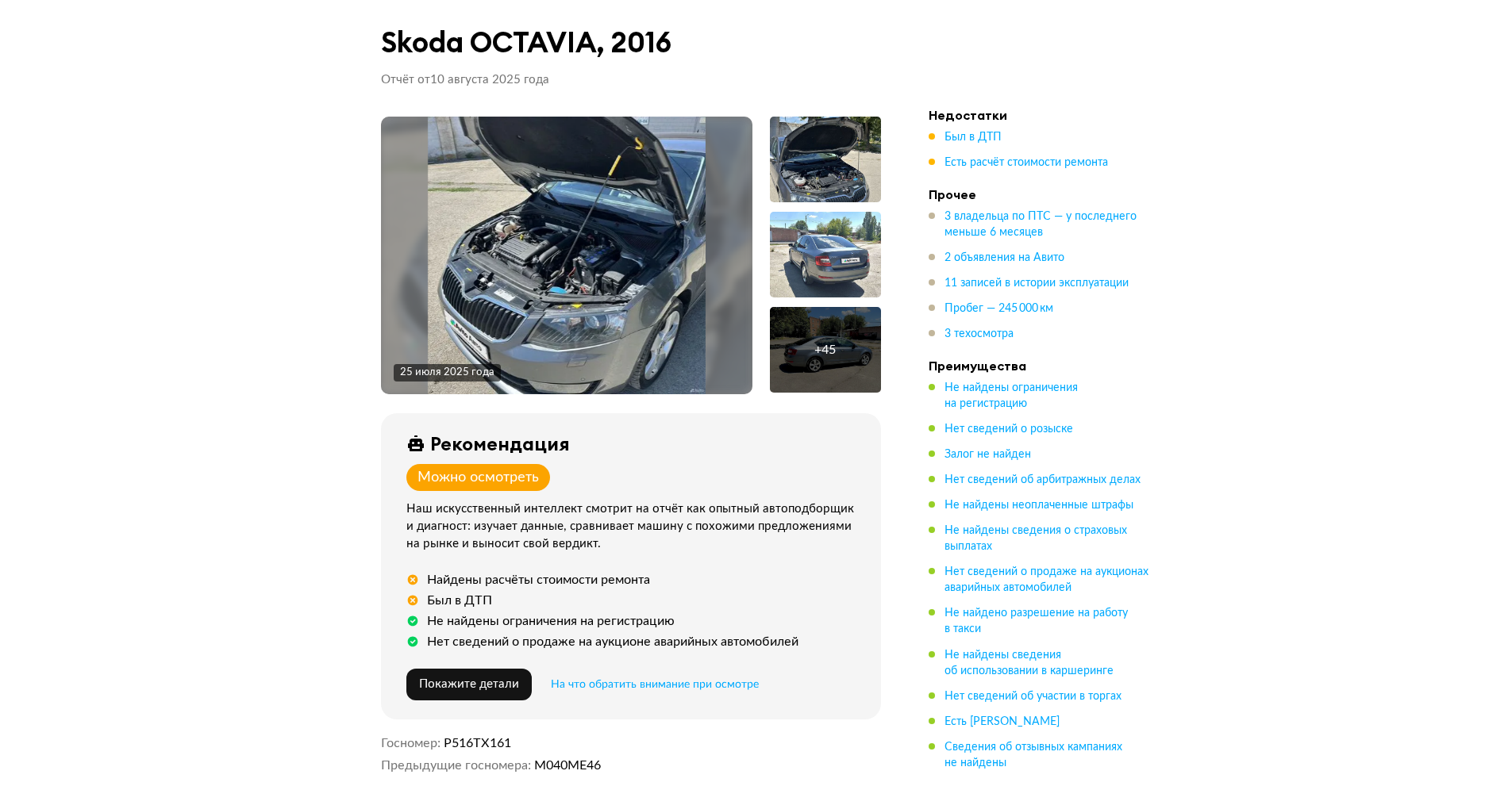
click at [650, 342] on img at bounding box center [567, 255] width 277 height 277
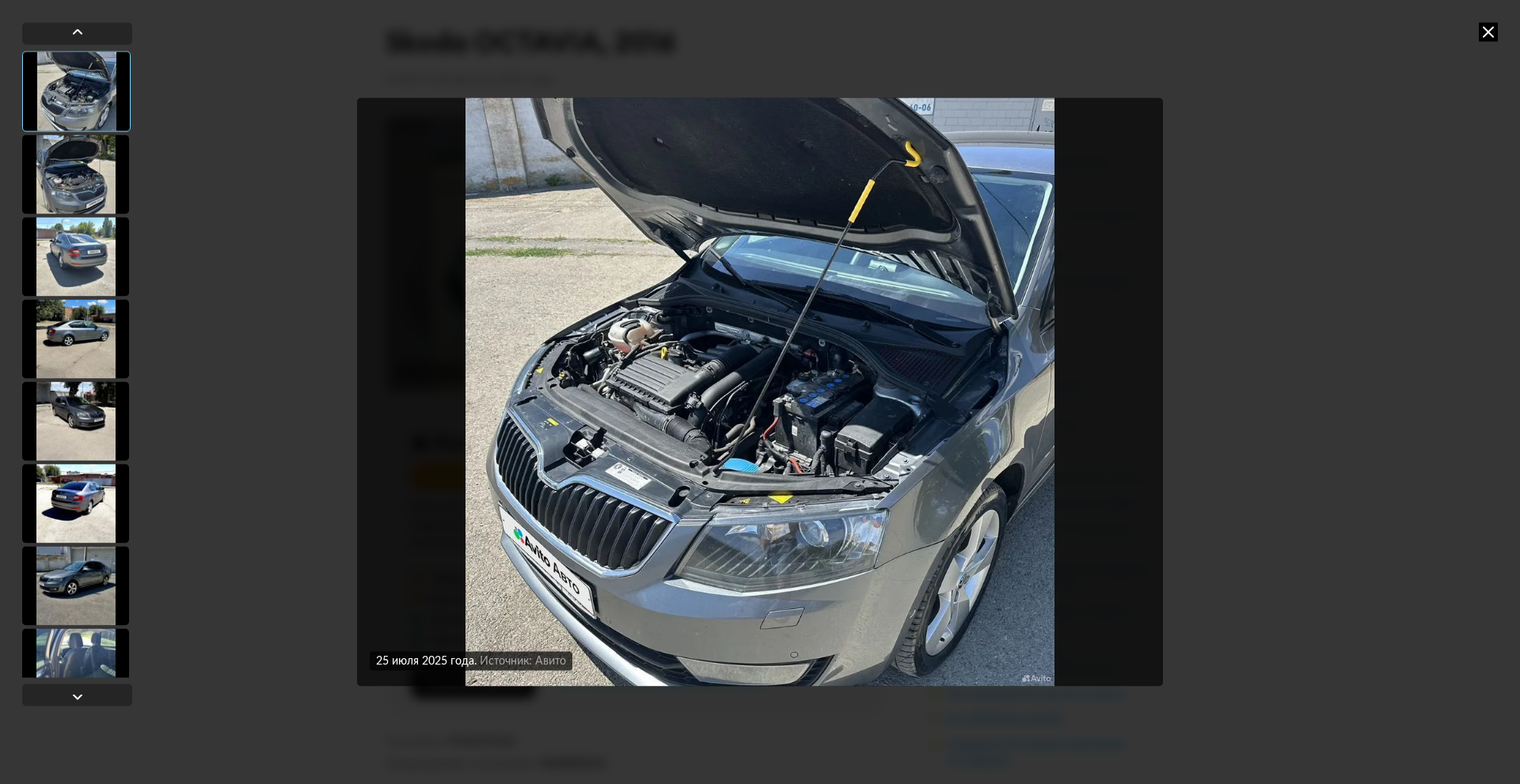
click at [650, 341] on img "Go to Slide 1" at bounding box center [760, 392] width 805 height 588
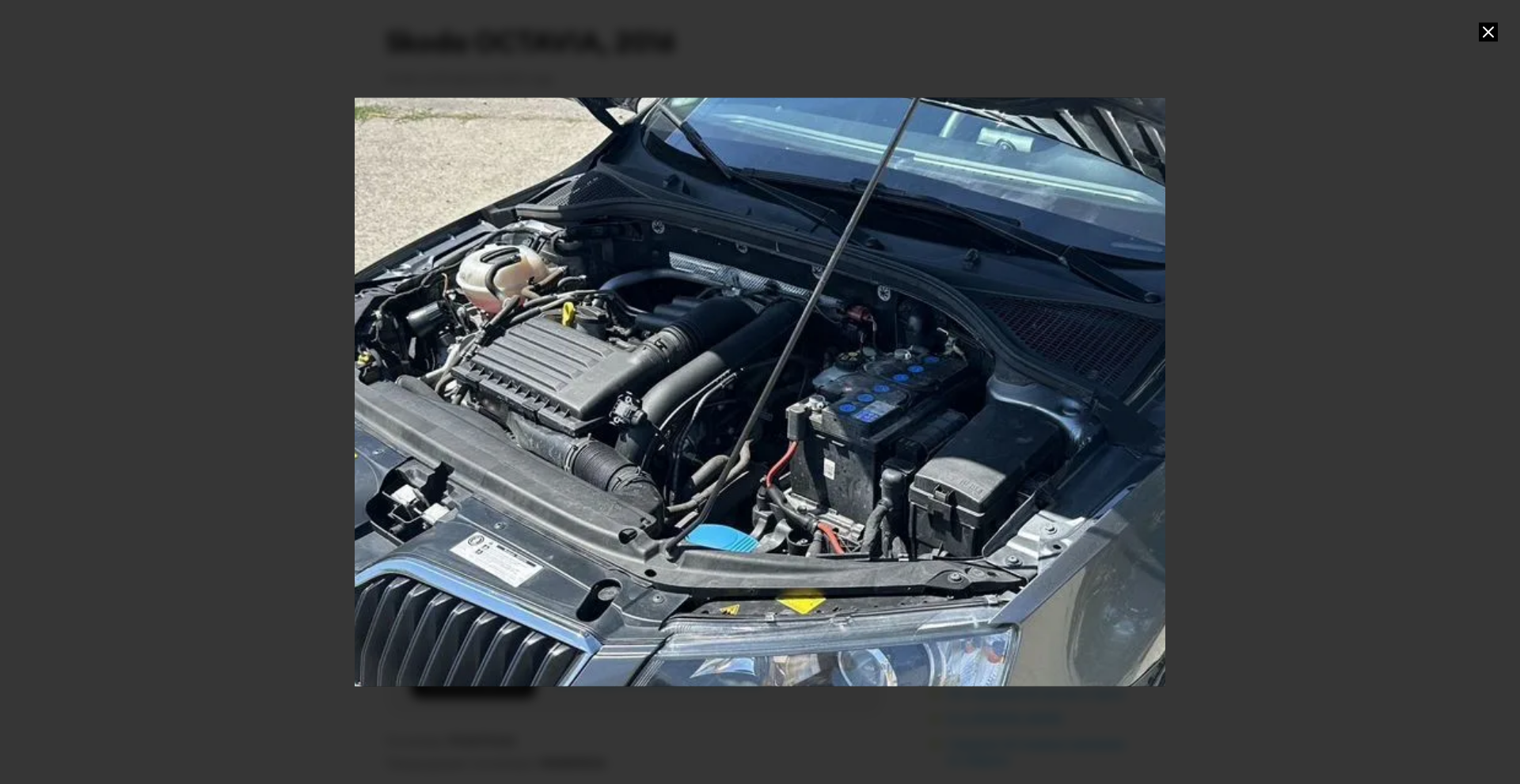
click at [650, 341] on div "Go to Slide 1" at bounding box center [760, 392] width 1621 height 1177
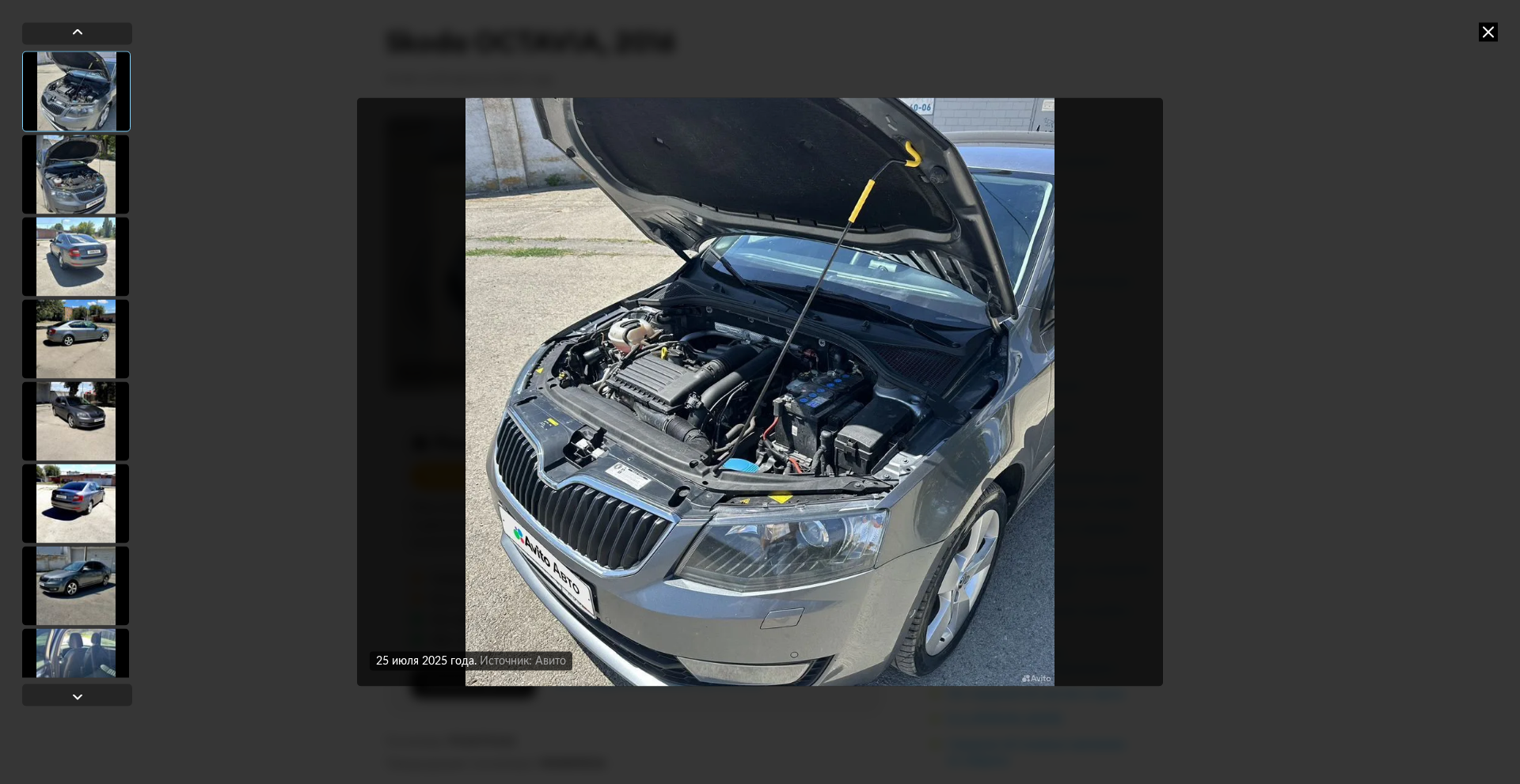
click at [99, 216] on div at bounding box center [77, 364] width 110 height 627
click at [72, 234] on div at bounding box center [75, 256] width 107 height 79
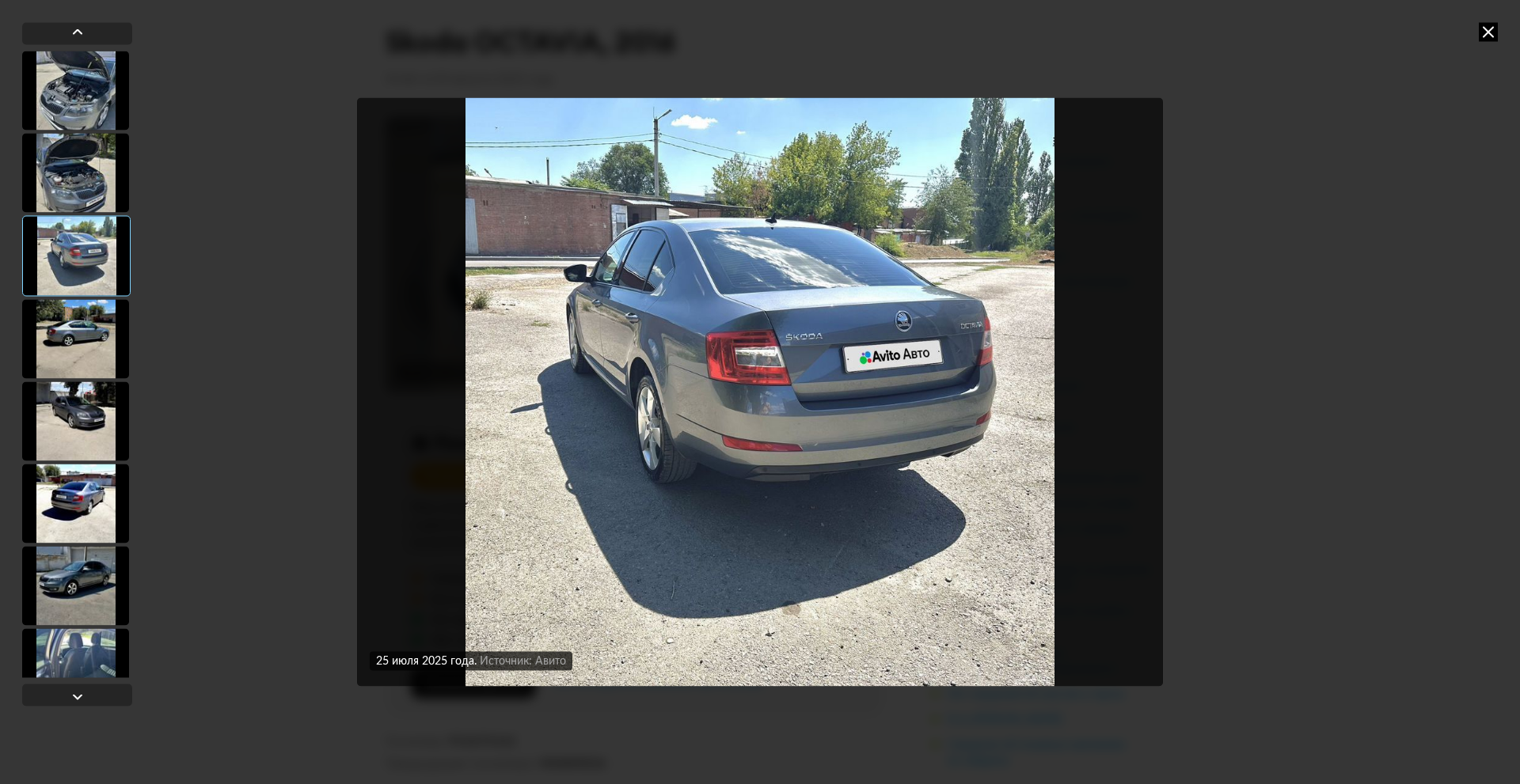
click at [73, 216] on div at bounding box center [76, 256] width 108 height 81
click at [83, 195] on div at bounding box center [75, 172] width 107 height 79
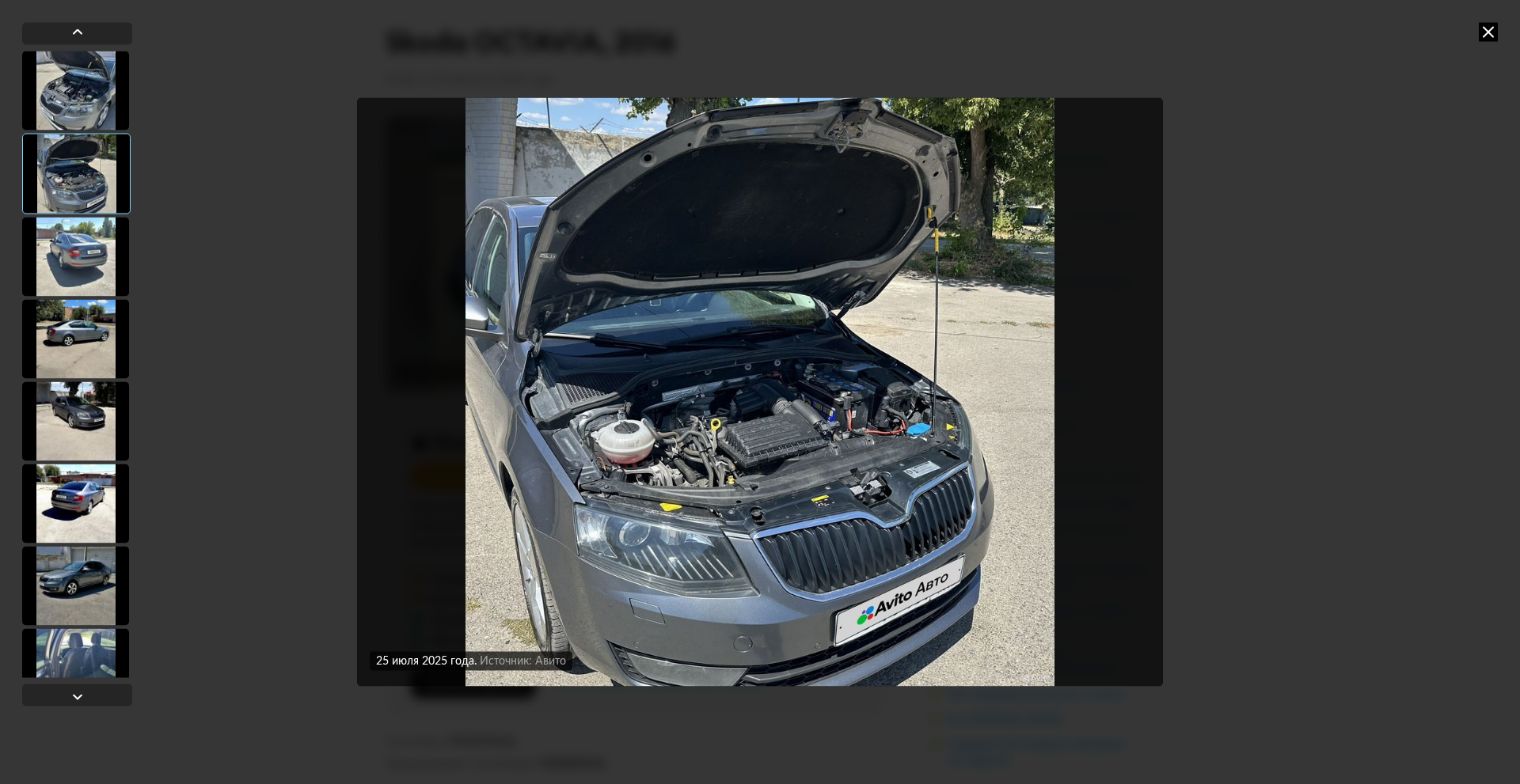
click at [65, 279] on div at bounding box center [75, 256] width 107 height 79
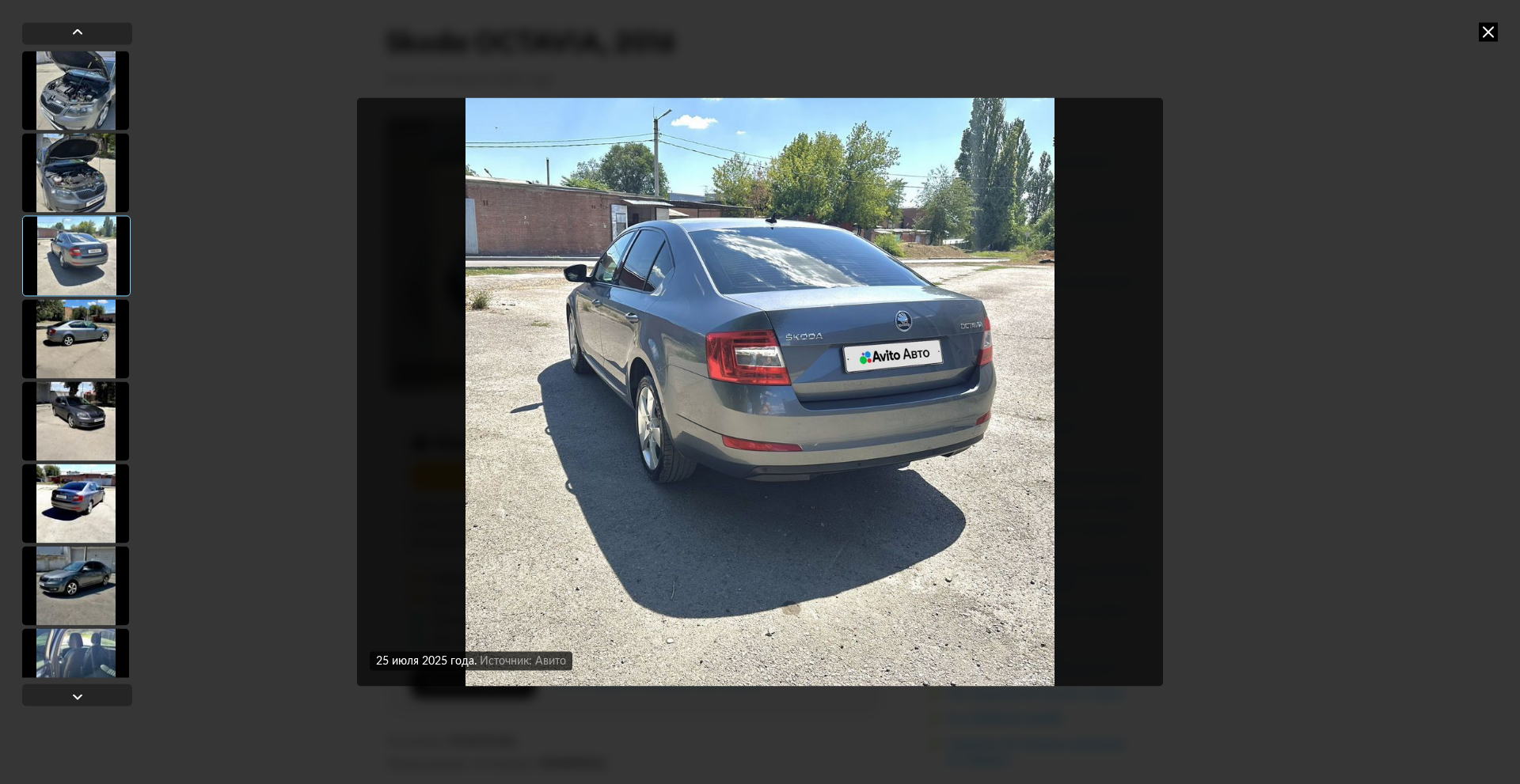
click at [74, 315] on div at bounding box center [75, 339] width 107 height 79
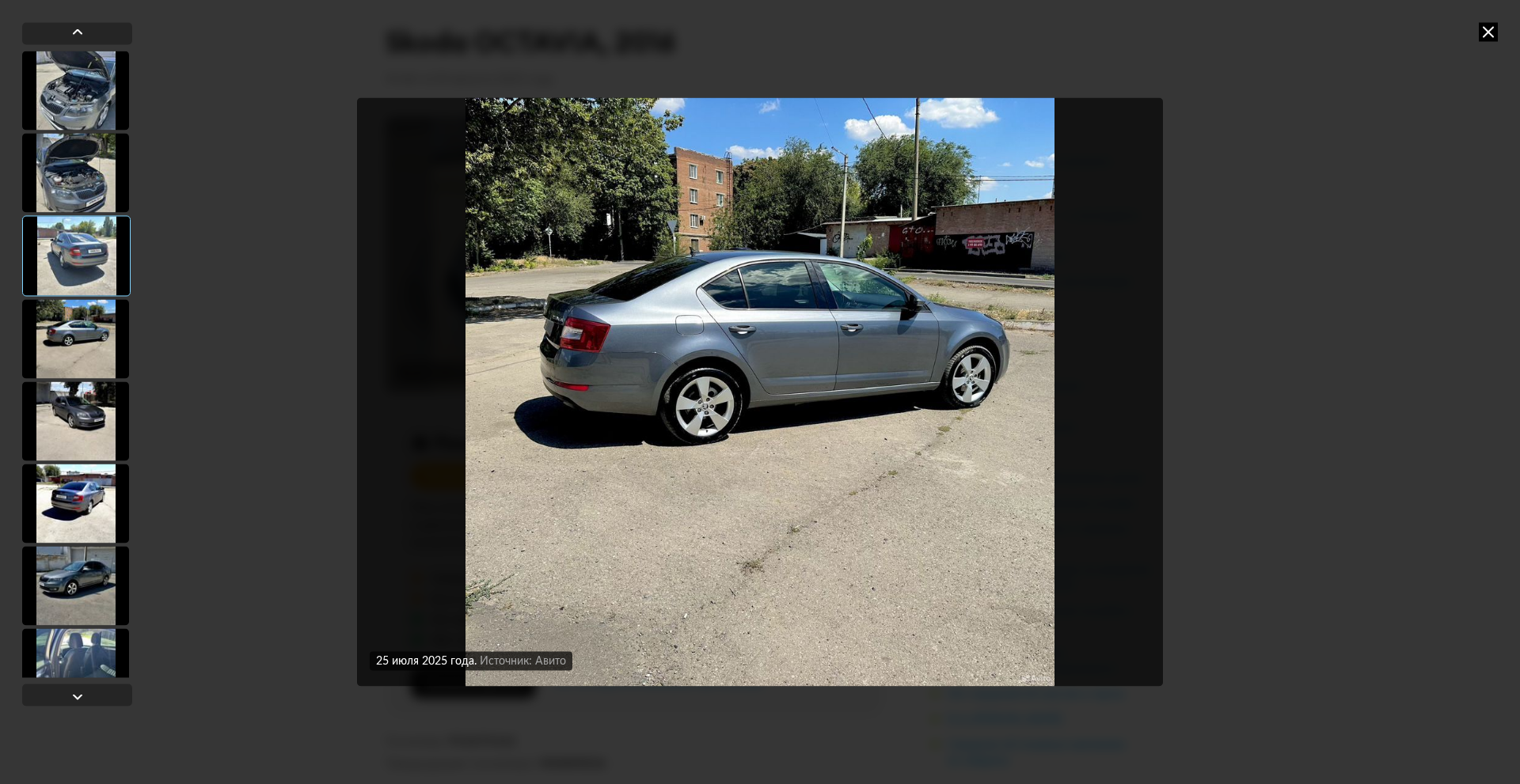
click at [67, 378] on div at bounding box center [77, 364] width 110 height 627
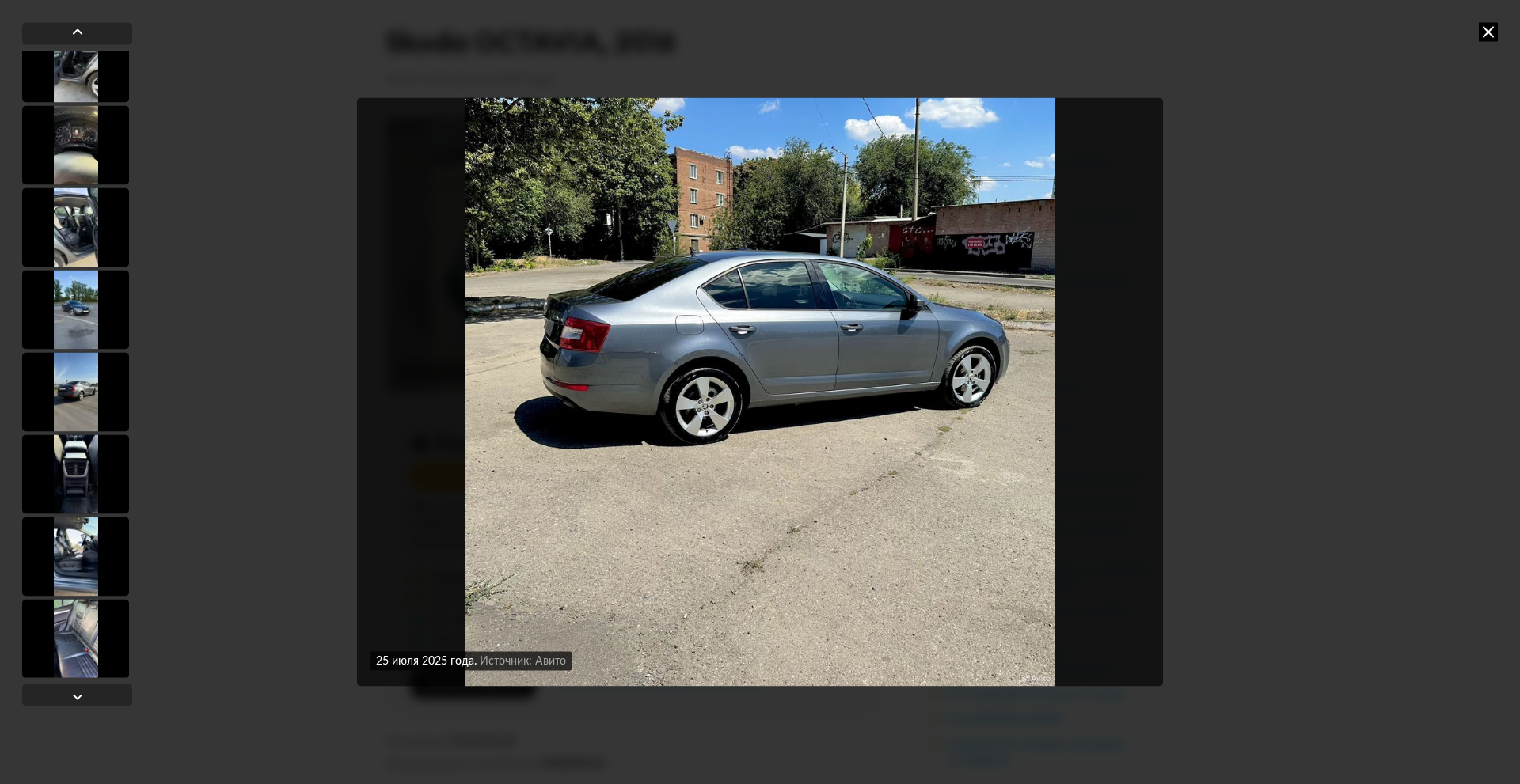
scroll to position [3324, 0]
click at [67, 642] on div at bounding box center [75, 635] width 107 height 79
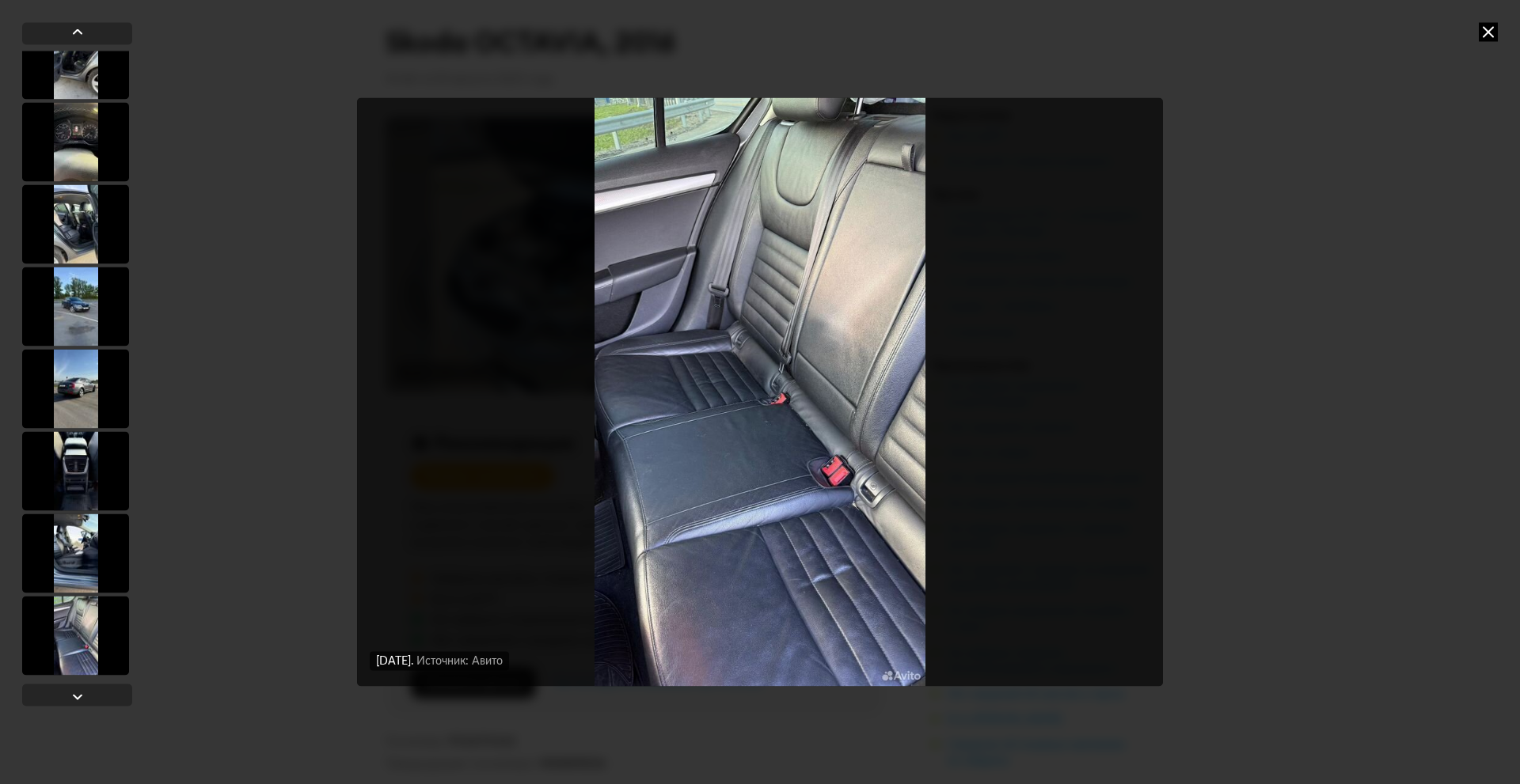
scroll to position [3322, 0]
click at [89, 496] on div at bounding box center [75, 471] width 107 height 79
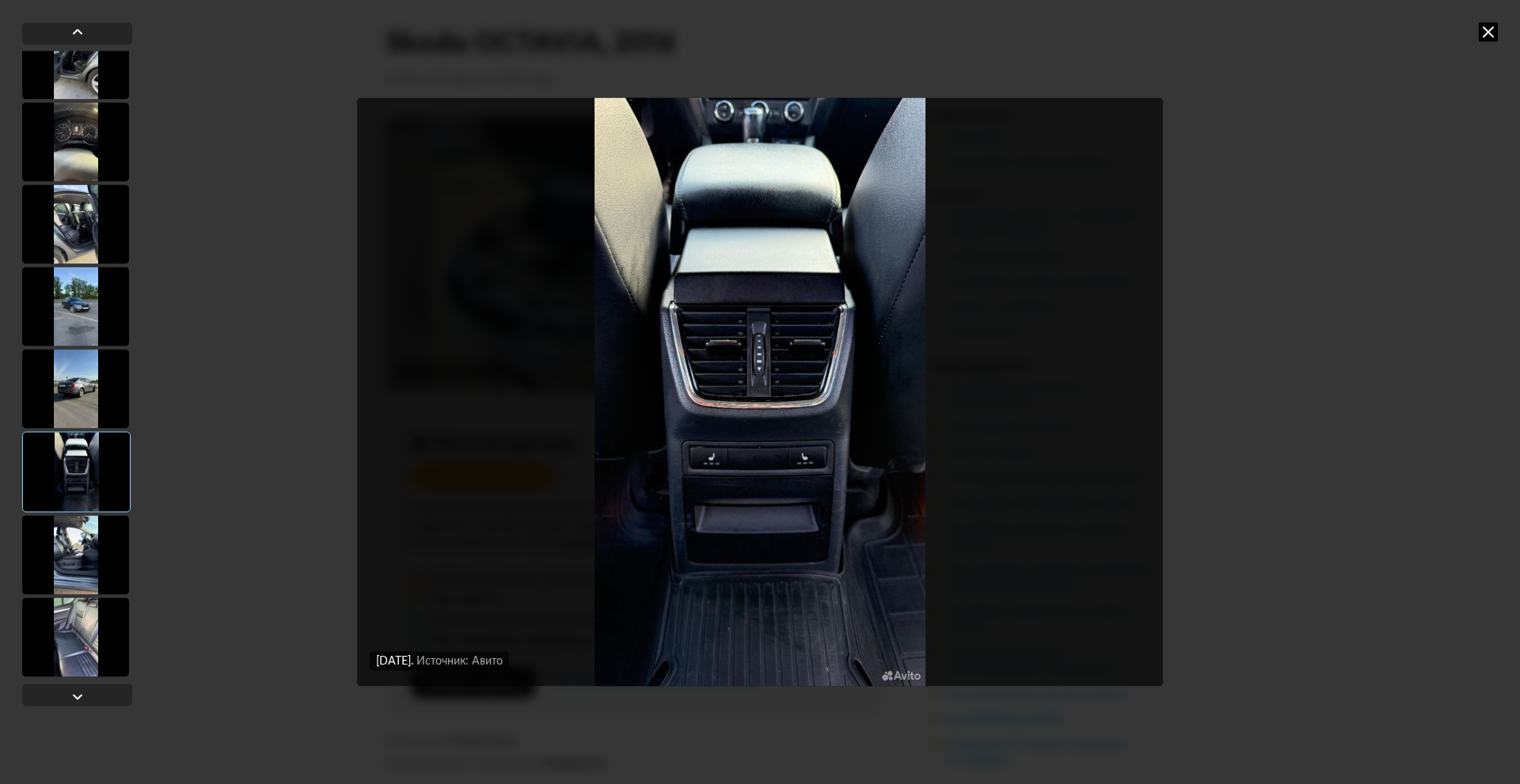
click at [90, 582] on div at bounding box center [75, 554] width 107 height 79
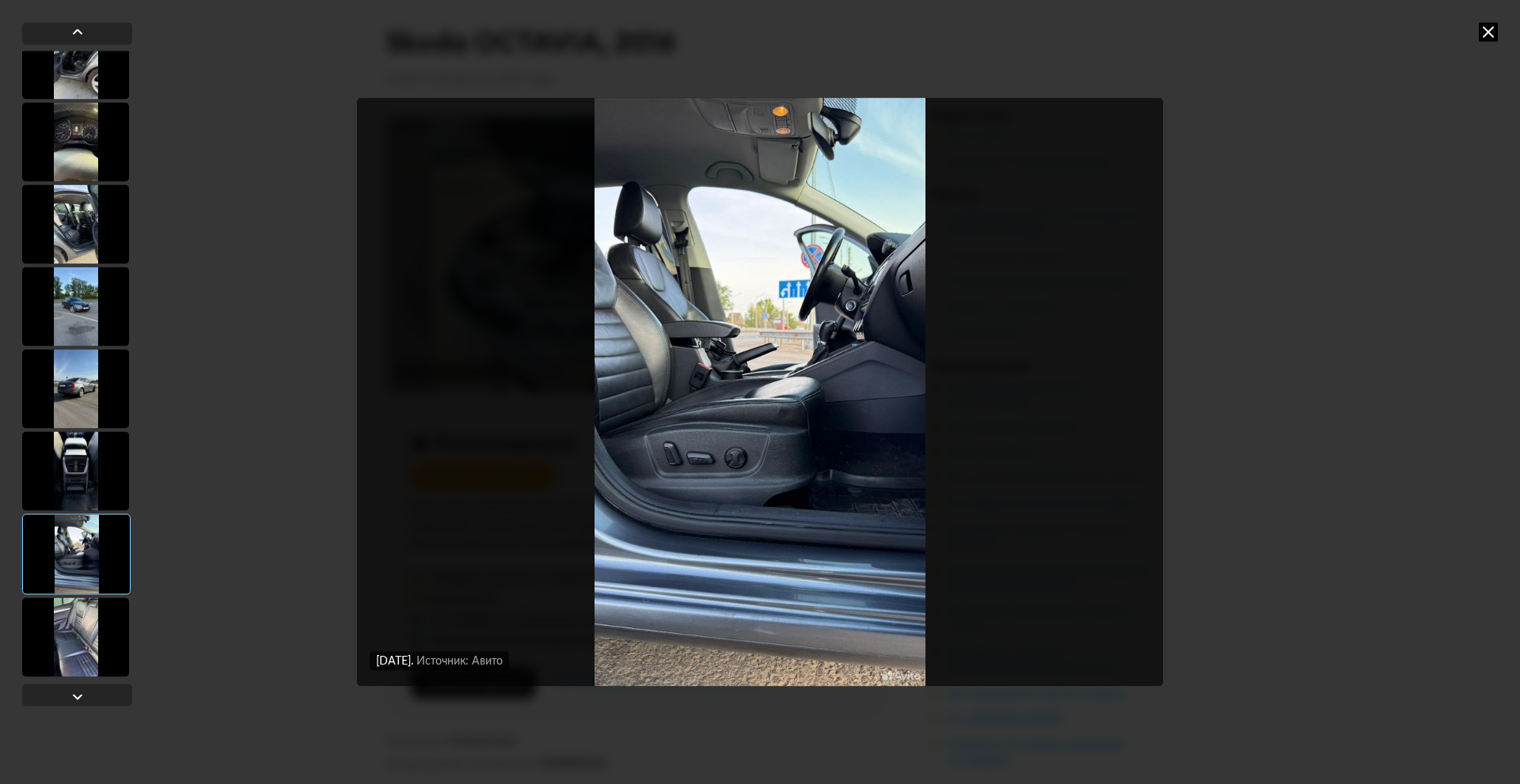
click at [89, 645] on div at bounding box center [75, 637] width 107 height 79
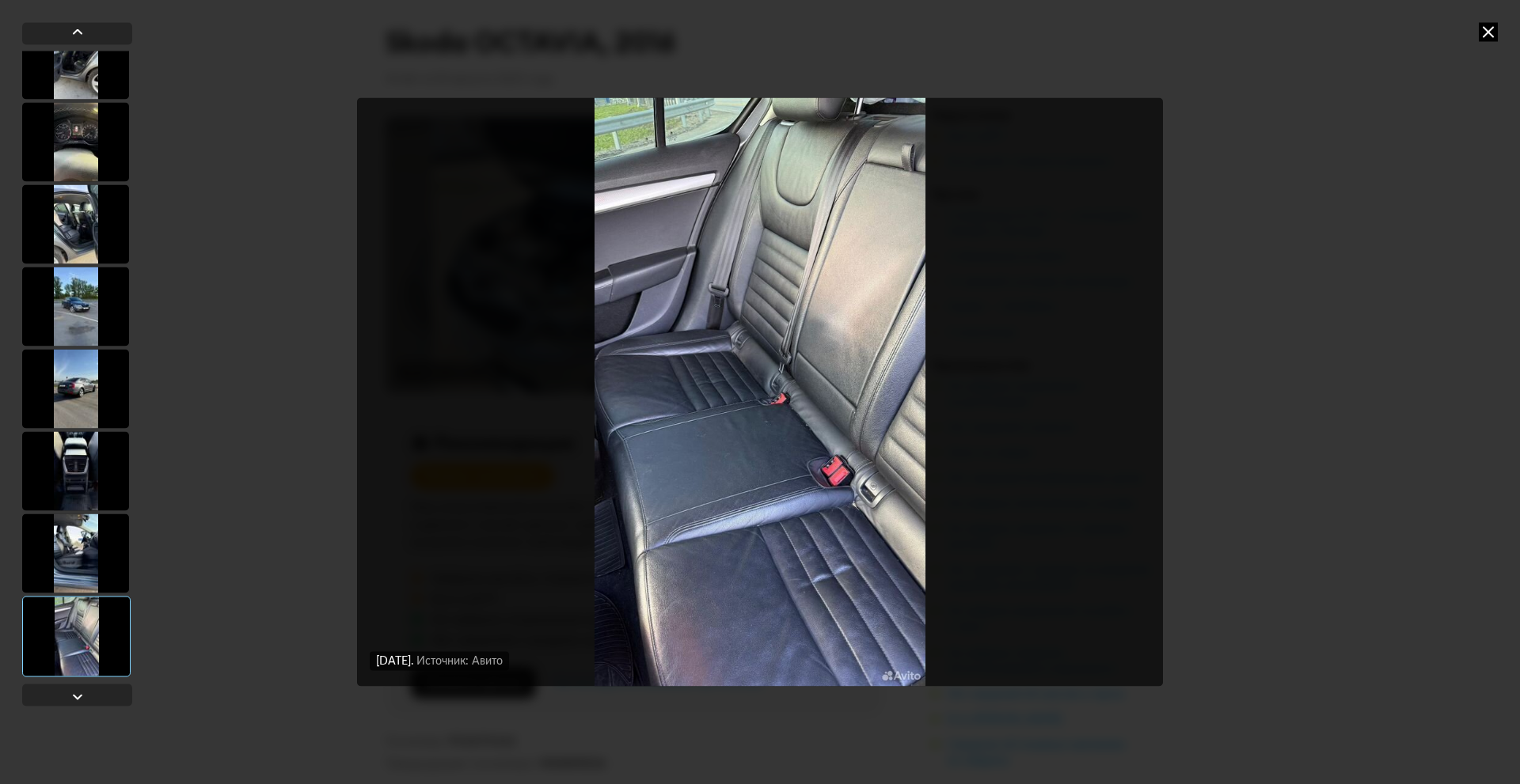
scroll to position [3324, 0]
click at [83, 409] on div at bounding box center [75, 387] width 107 height 79
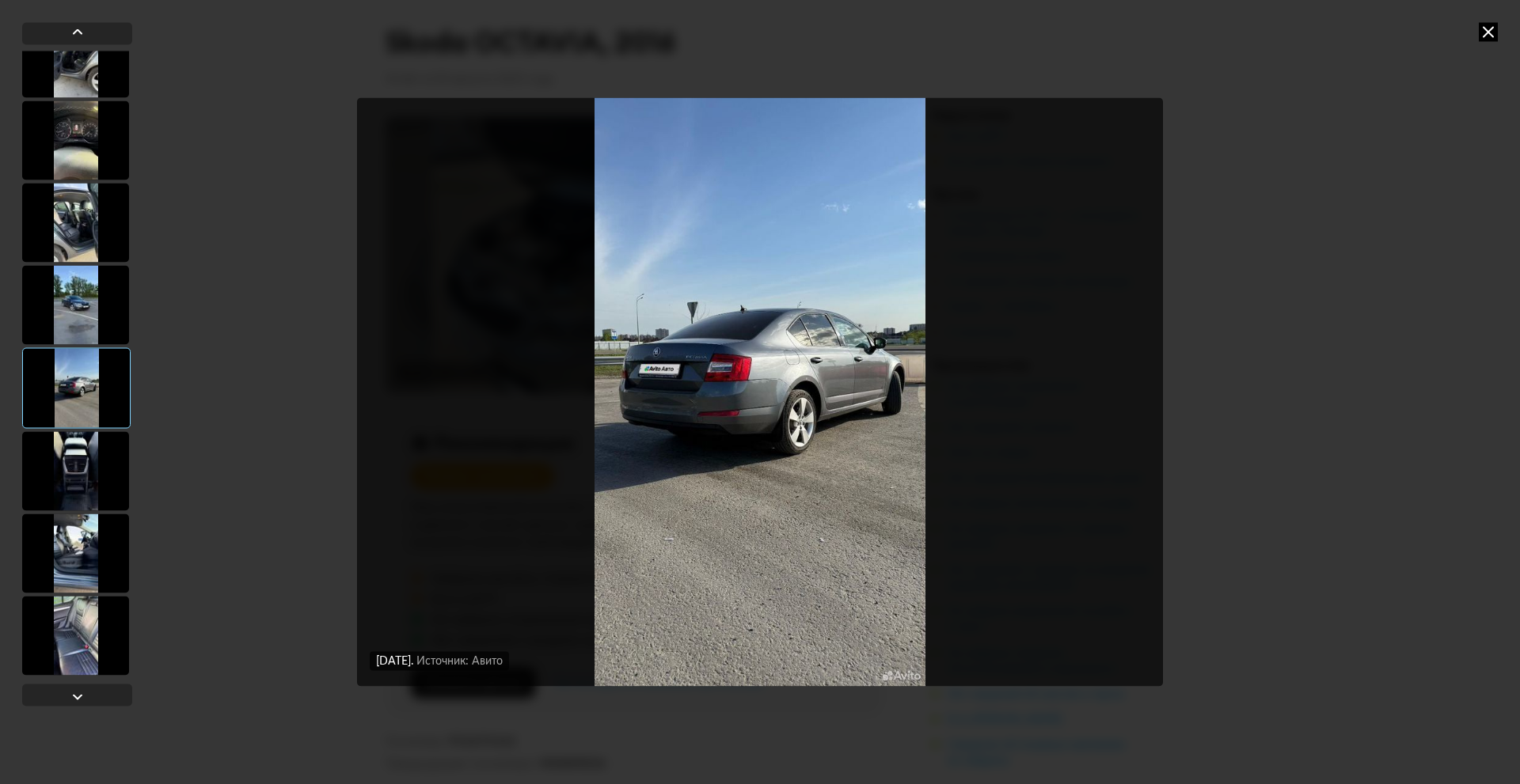
click at [73, 289] on div at bounding box center [75, 304] width 107 height 79
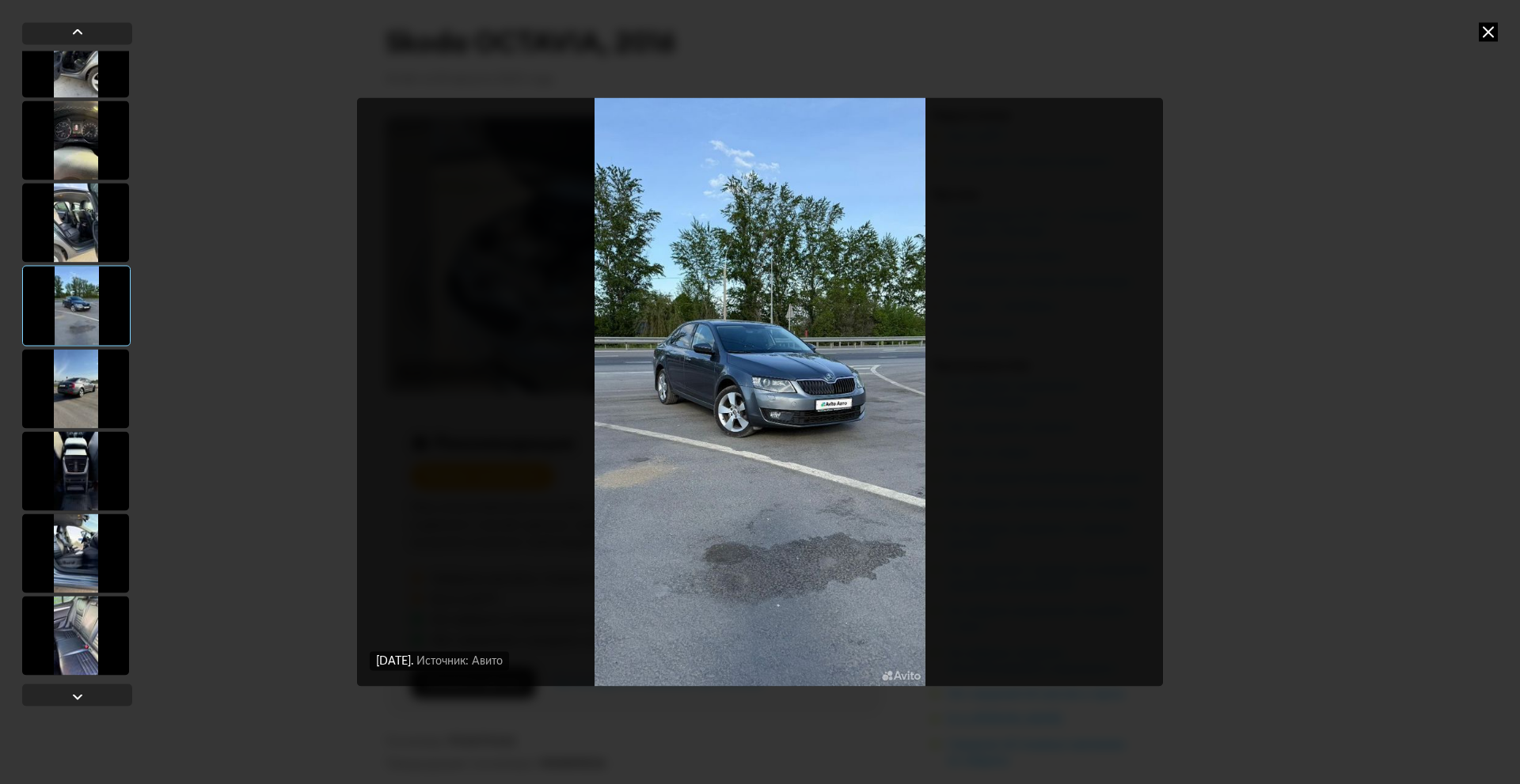
click at [82, 200] on div at bounding box center [75, 223] width 107 height 79
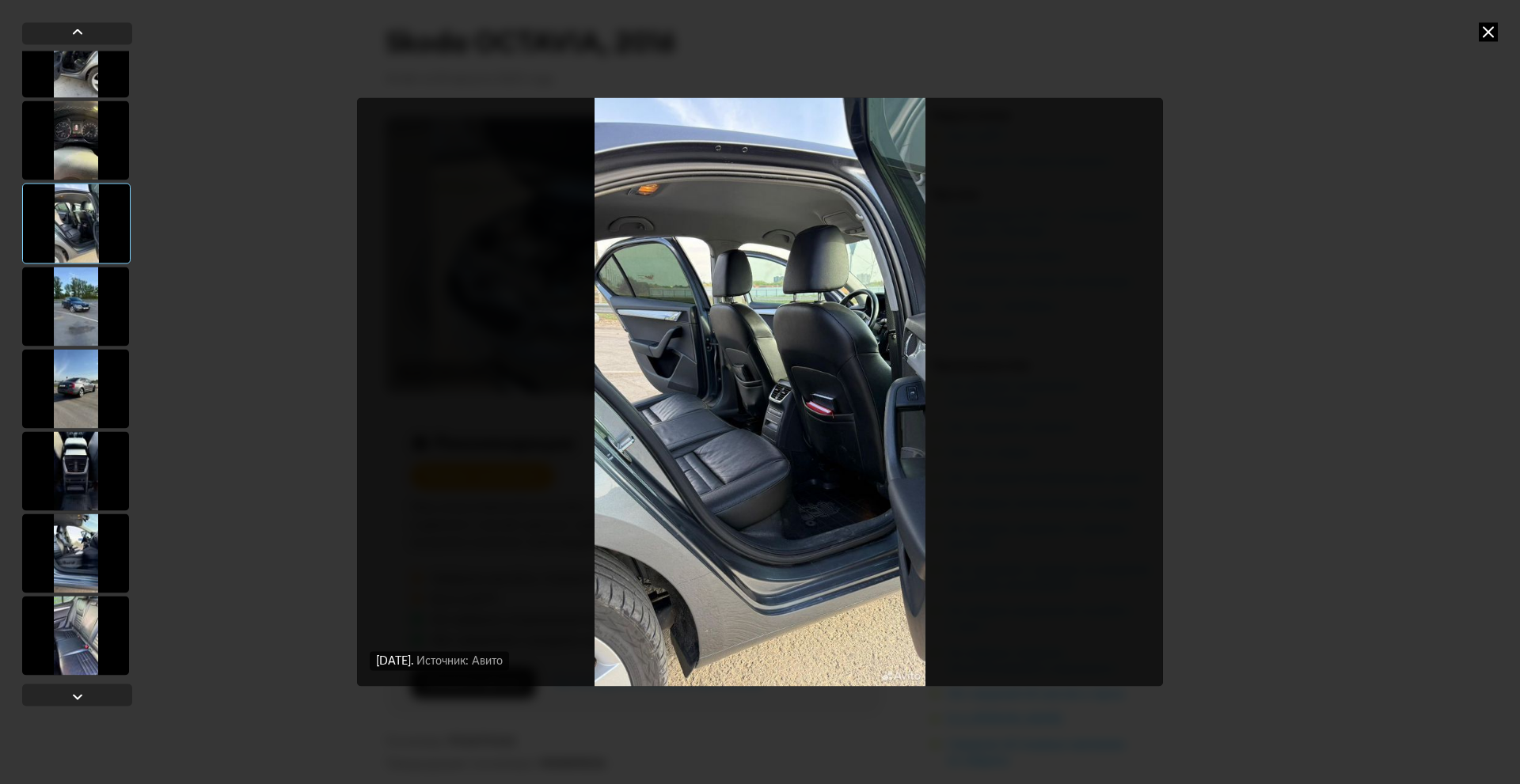
click at [96, 239] on div at bounding box center [76, 223] width 108 height 81
click at [93, 298] on div at bounding box center [75, 306] width 107 height 79
click at [85, 309] on div at bounding box center [75, 306] width 107 height 79
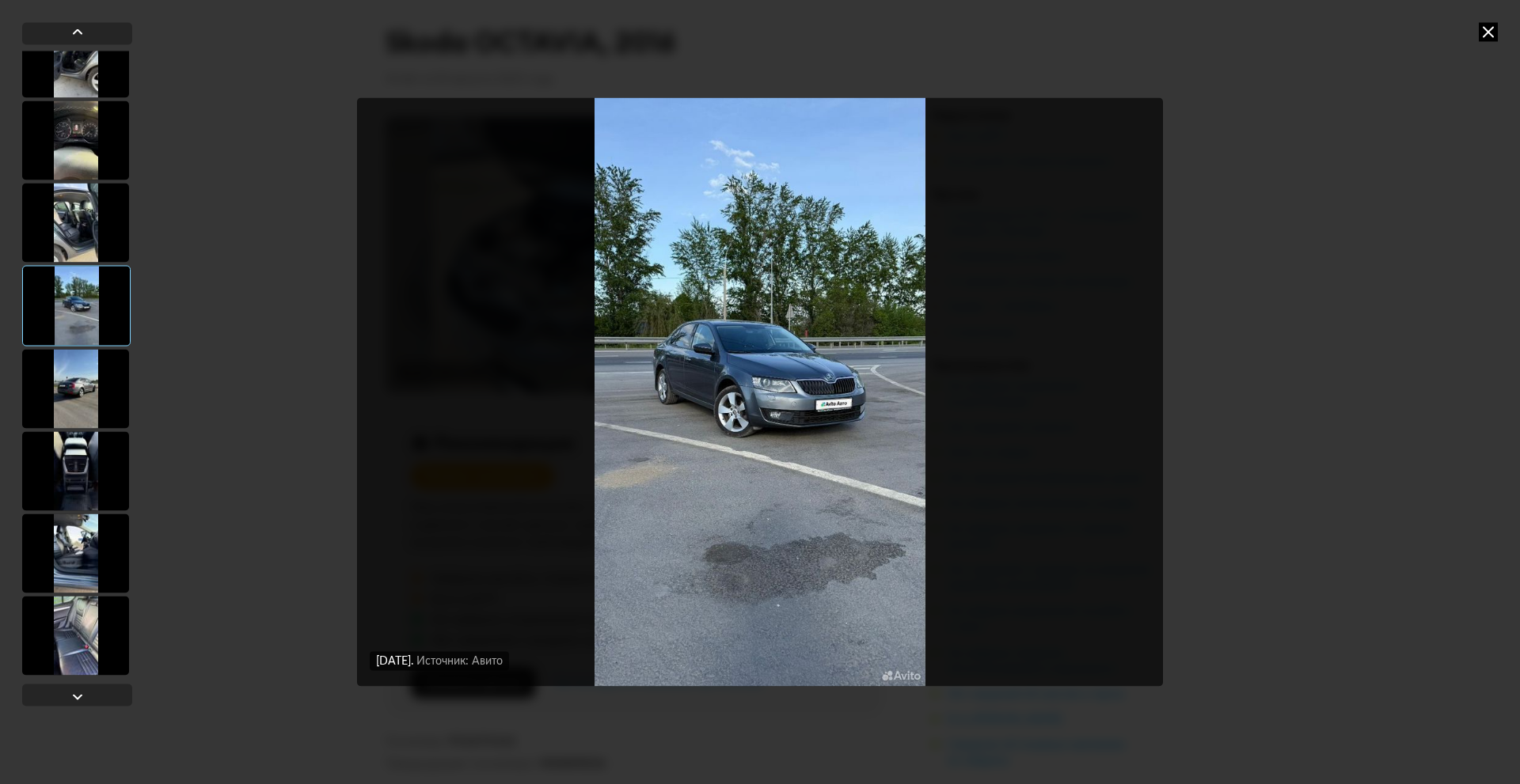
click at [107, 145] on div at bounding box center [75, 140] width 107 height 79
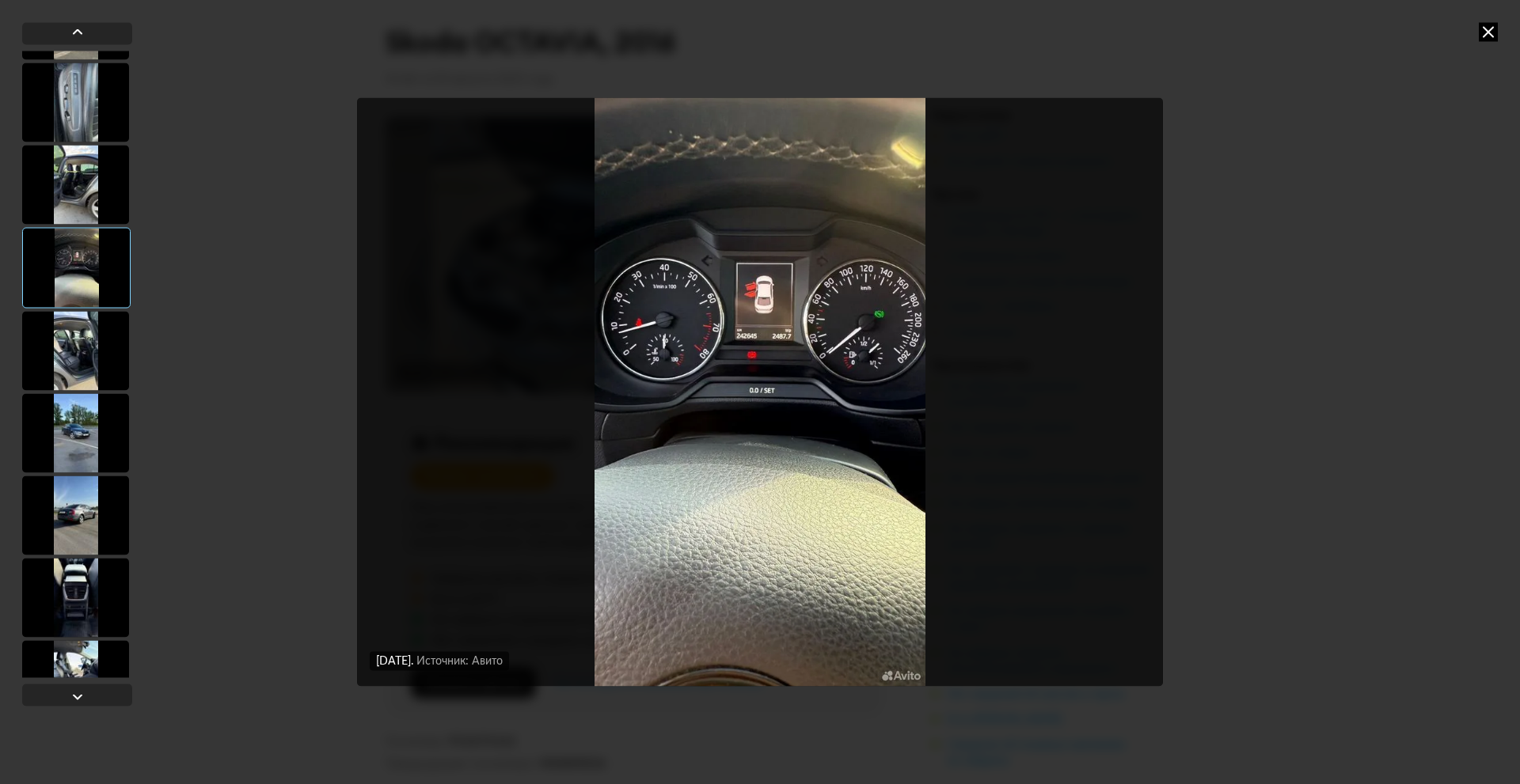
scroll to position [3165, 0]
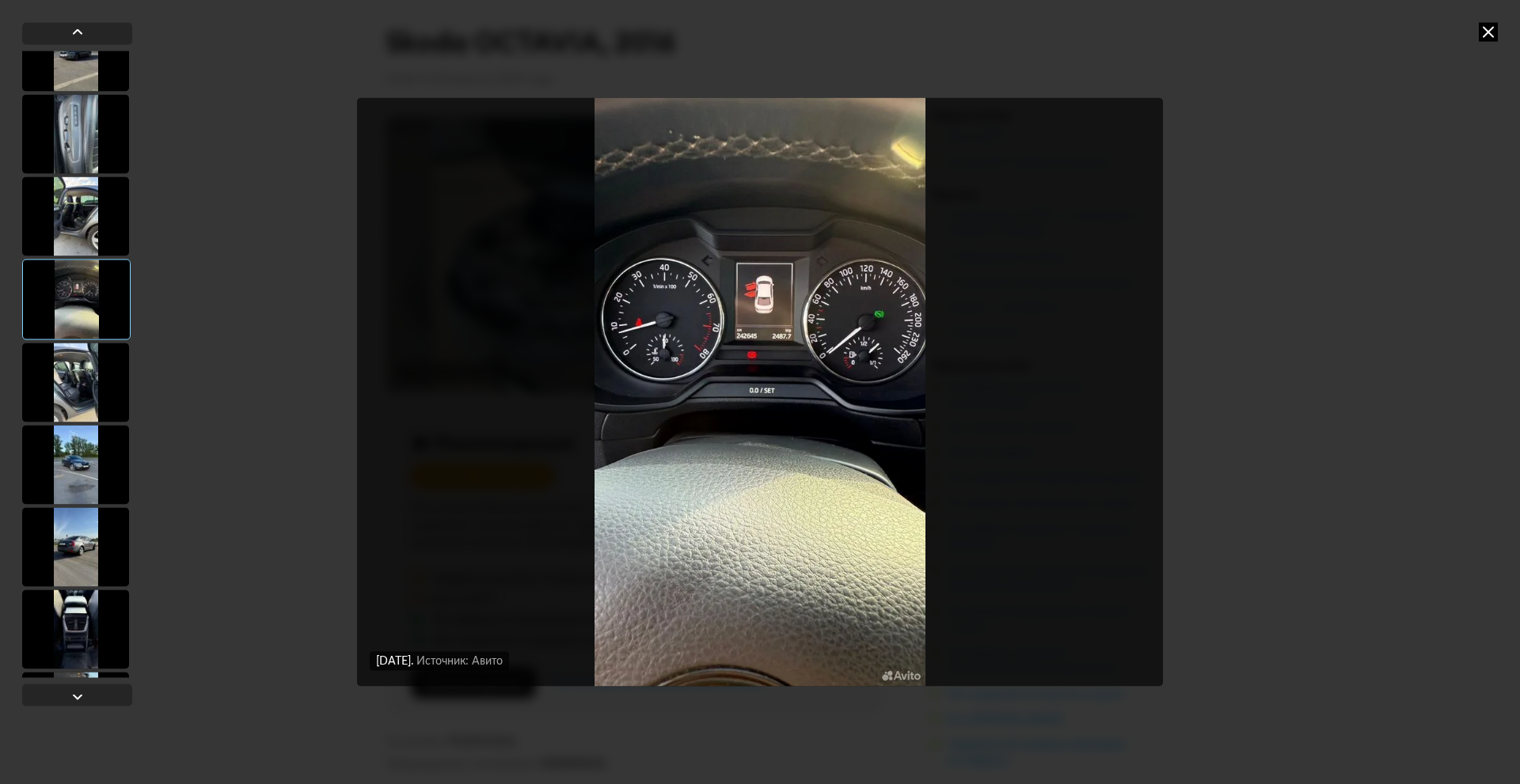
click at [89, 195] on div at bounding box center [75, 216] width 107 height 79
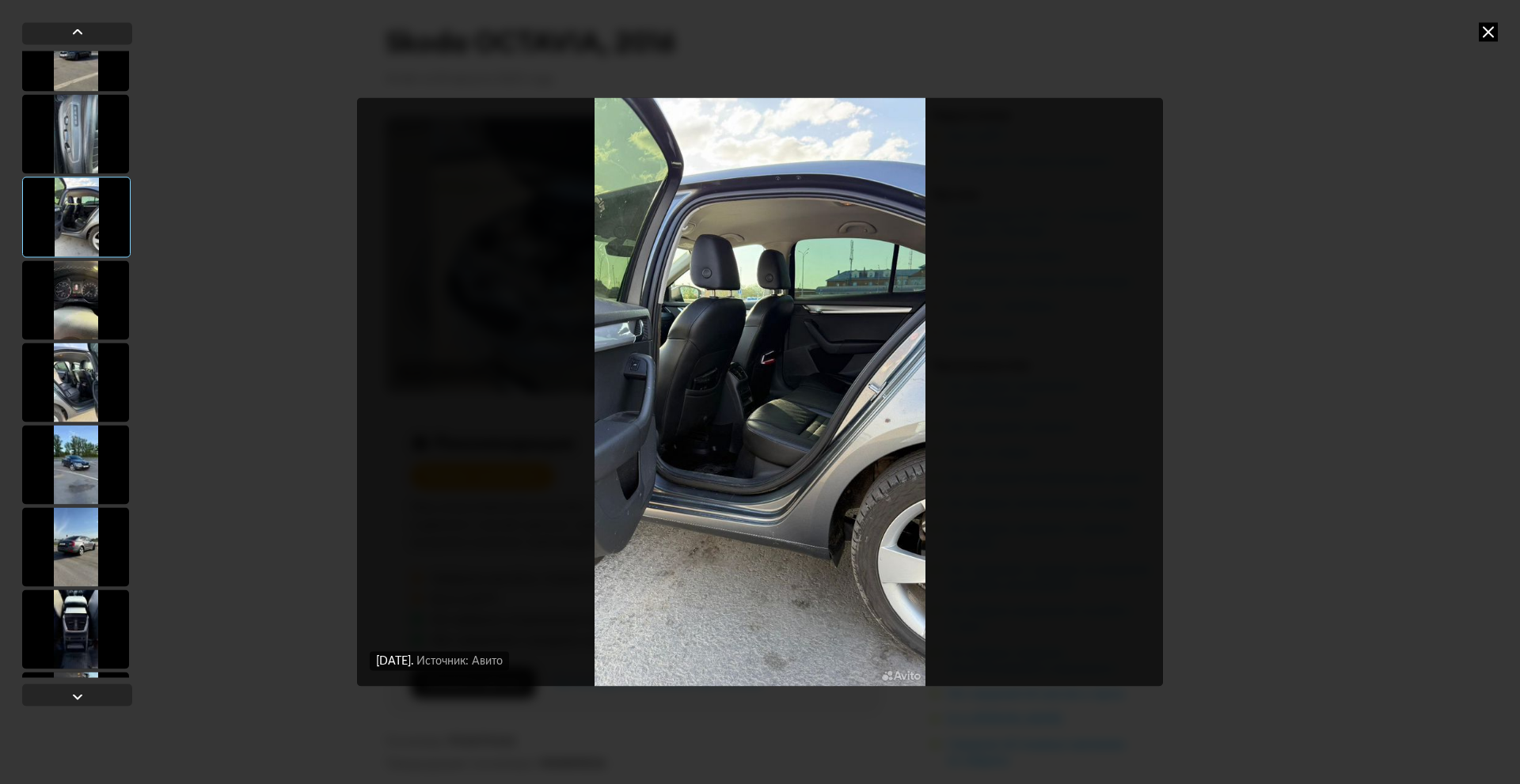
click at [91, 146] on div at bounding box center [75, 134] width 107 height 79
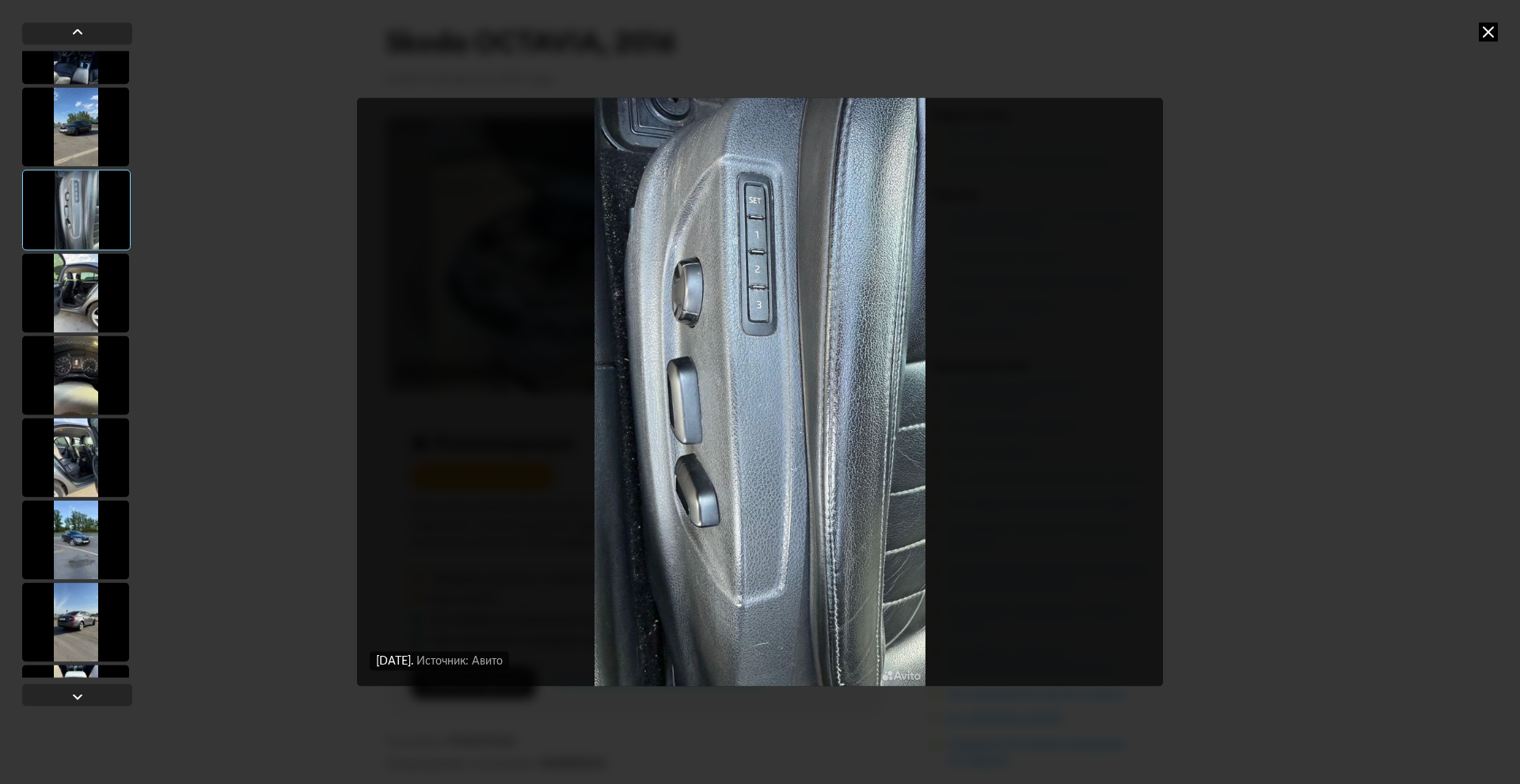
scroll to position [3087, 0]
click at [73, 131] on div at bounding box center [75, 130] width 107 height 79
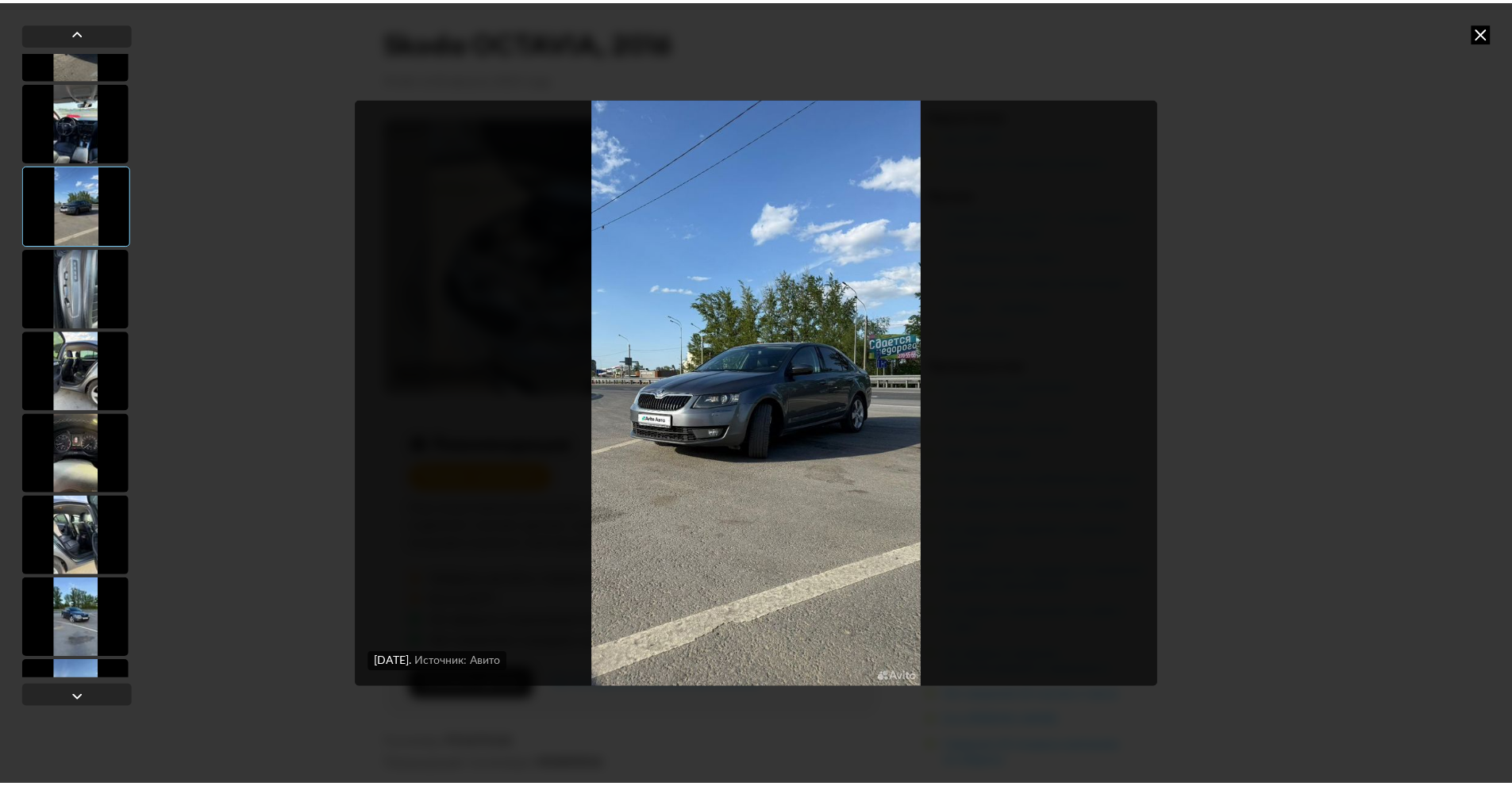
scroll to position [3015, 0]
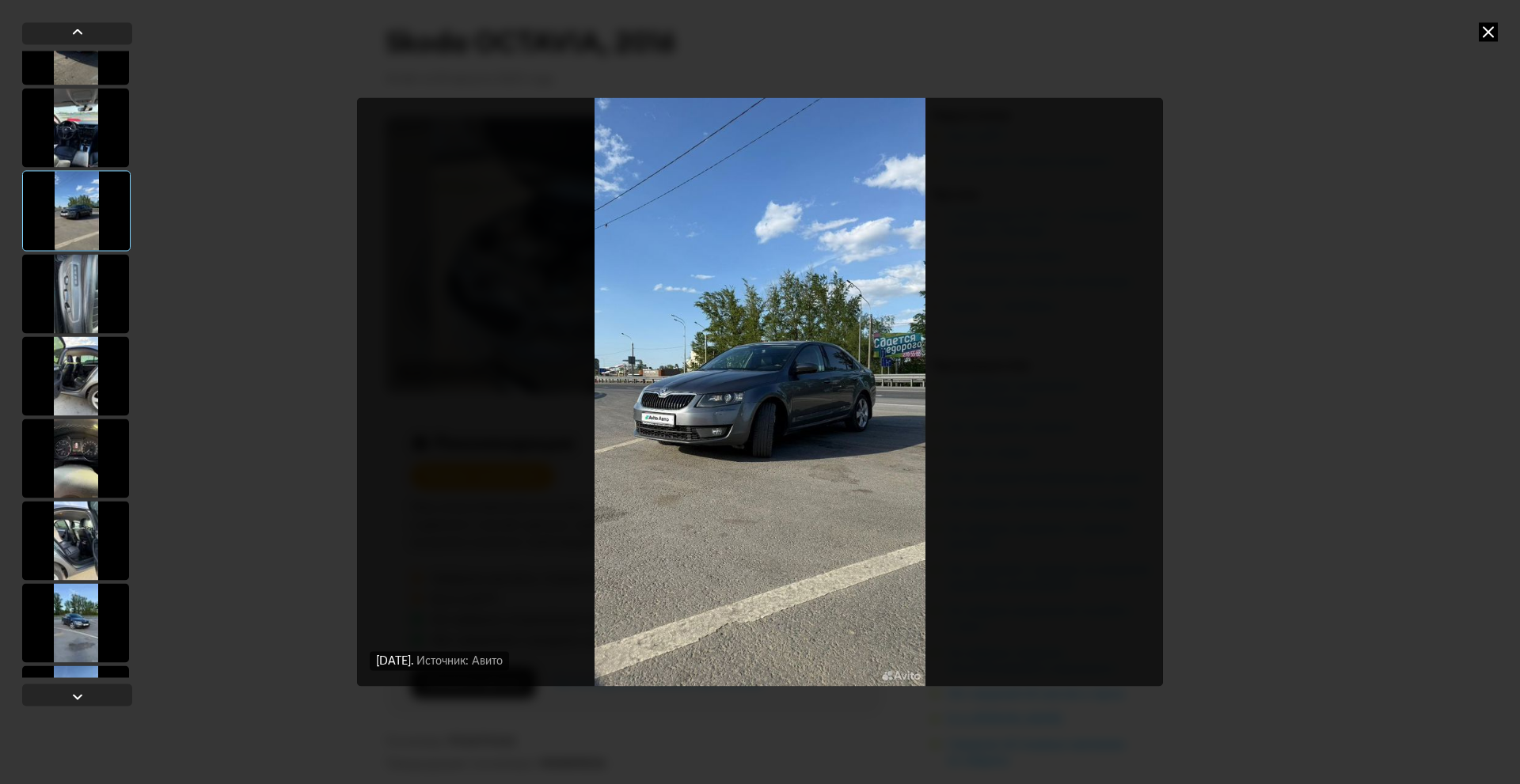
click at [88, 132] on div at bounding box center [75, 127] width 107 height 79
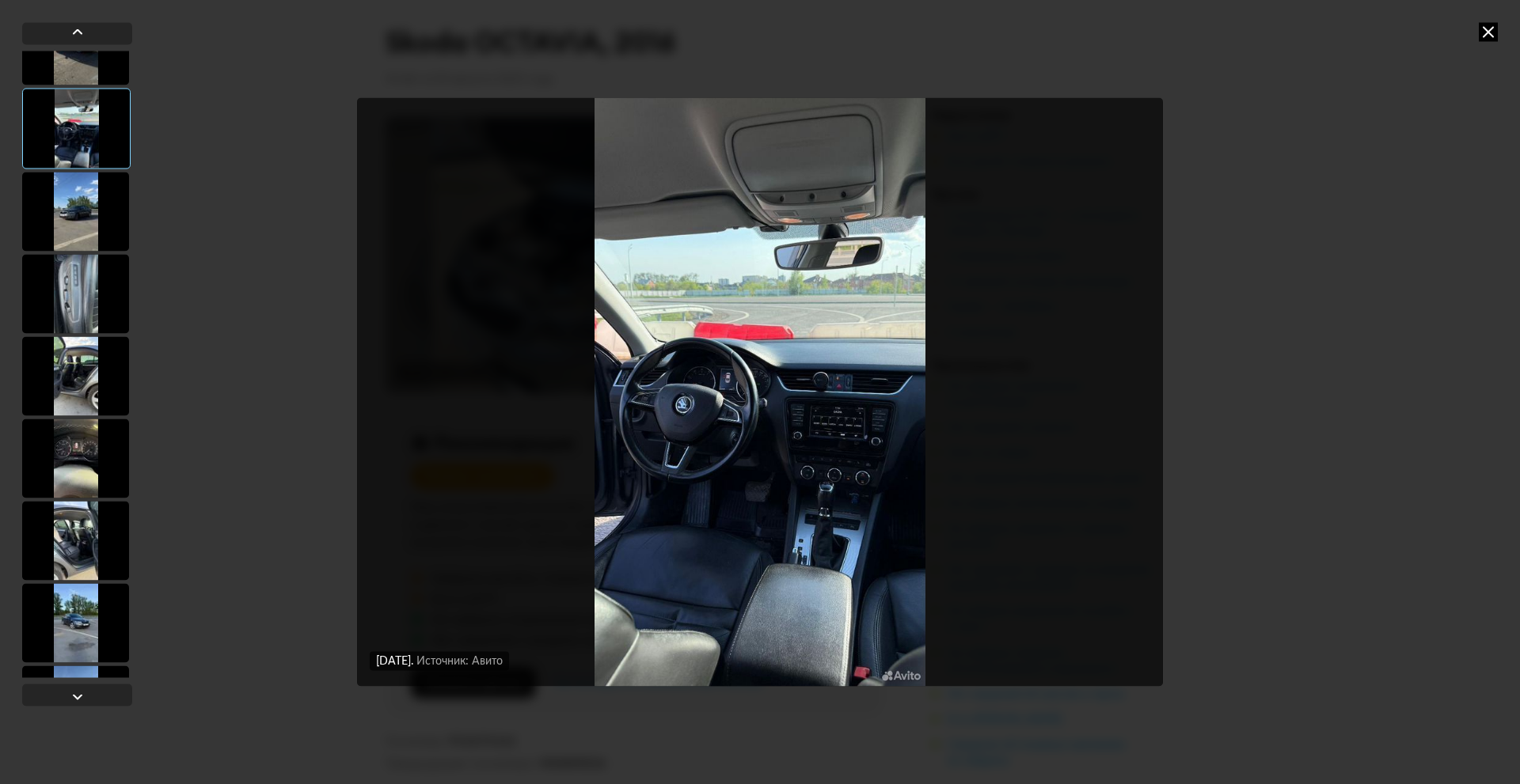
click at [730, 421] on img "Go to Slide 38" at bounding box center [760, 392] width 805 height 588
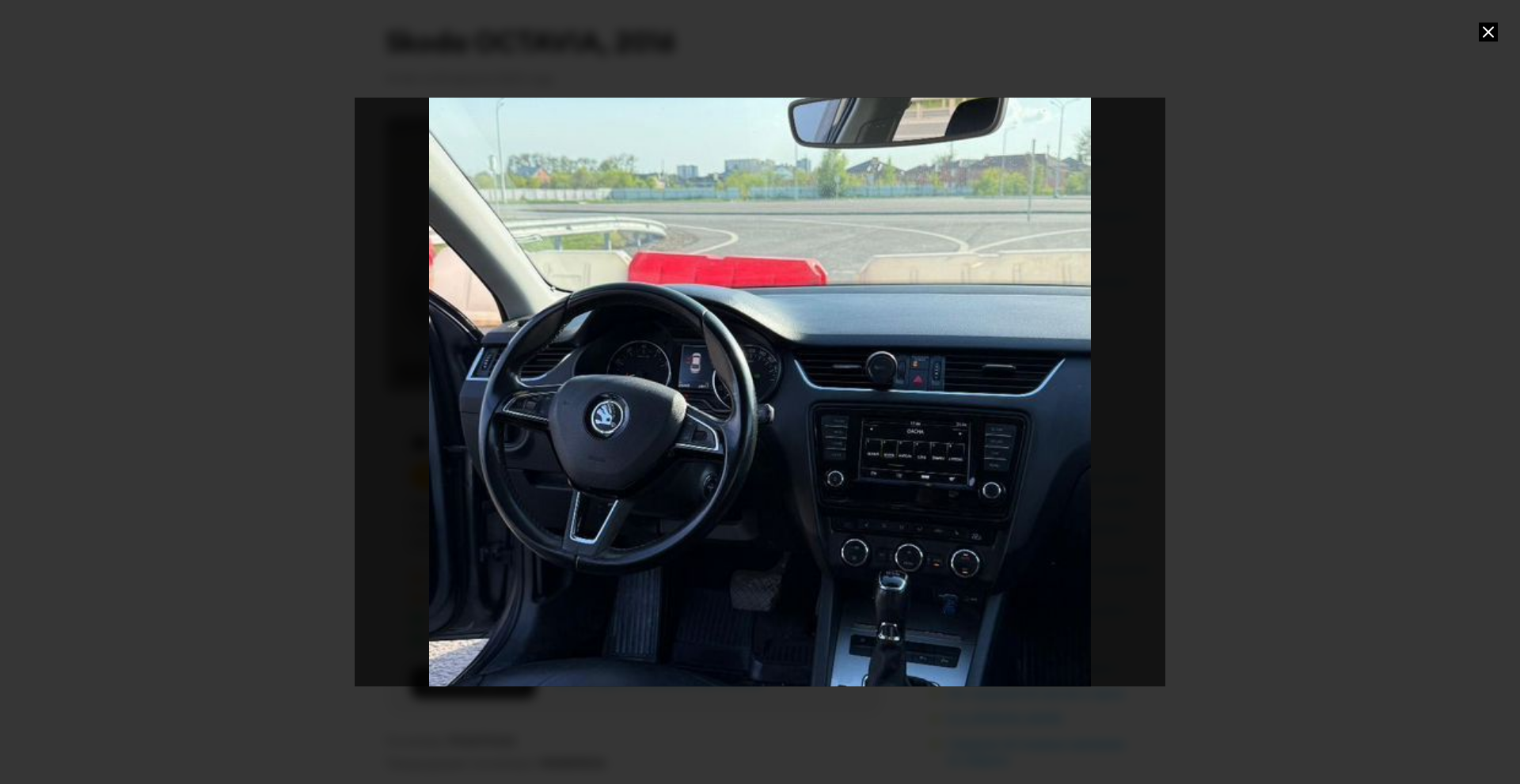
click at [730, 421] on div "Go to Slide 38" at bounding box center [760, 392] width 1621 height 1177
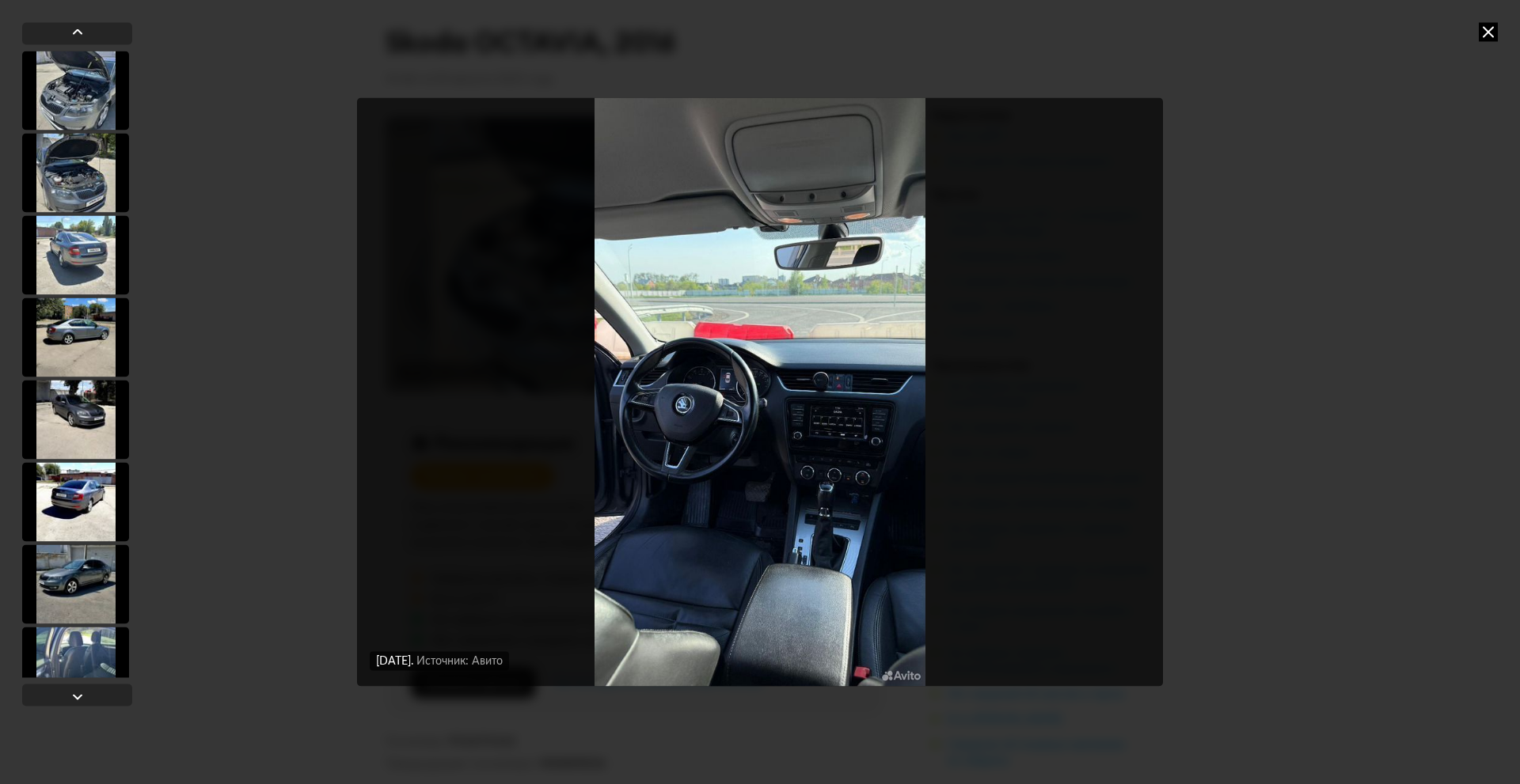
click at [1275, 189] on div "[DATE] Источник: Авито [DATE] Источник: Авито [DATE] Источник: Авито [DATE] Ист…" at bounding box center [760, 392] width 1520 height 784
click at [1275, 300] on div "[DATE] Источник: Авито [DATE] Источник: Авито [DATE] Источник: Авито [DATE] Ист…" at bounding box center [760, 392] width 1520 height 784
click at [1479, 25] on icon at bounding box center [1488, 31] width 19 height 19
